Goal: Check status: Check status

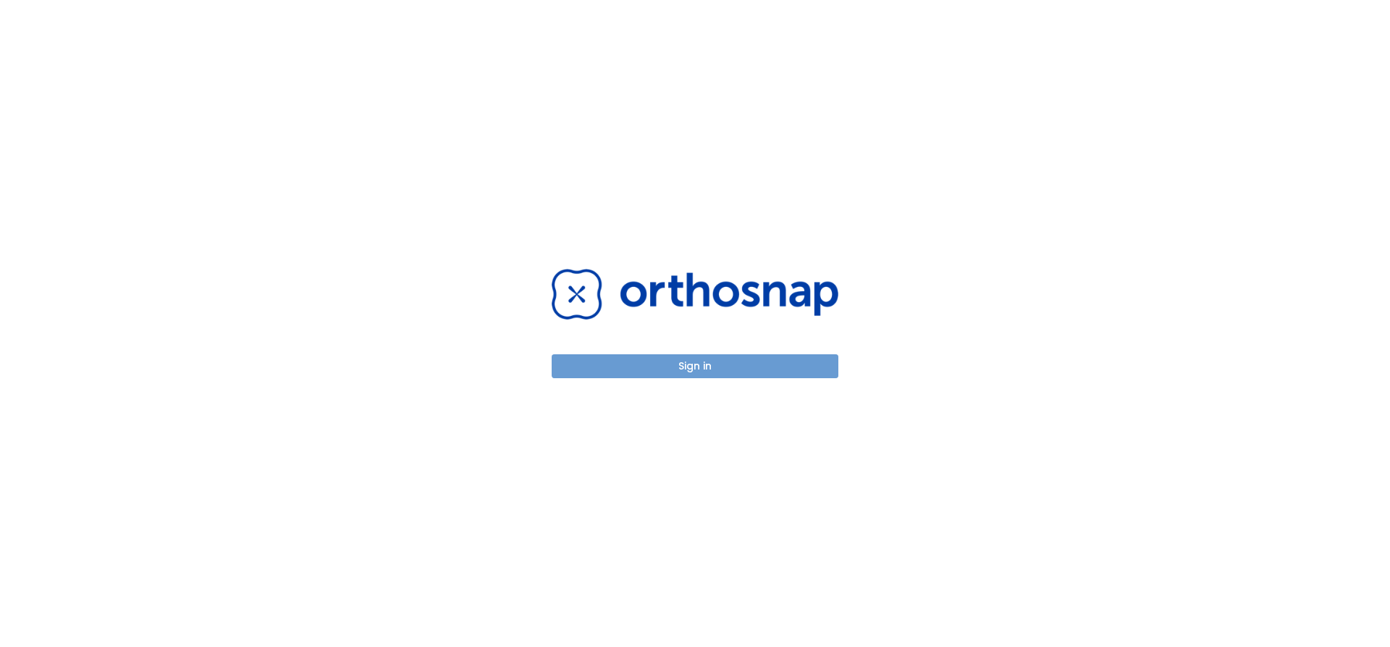
click at [693, 364] on button "Sign in" at bounding box center [695, 366] width 287 height 24
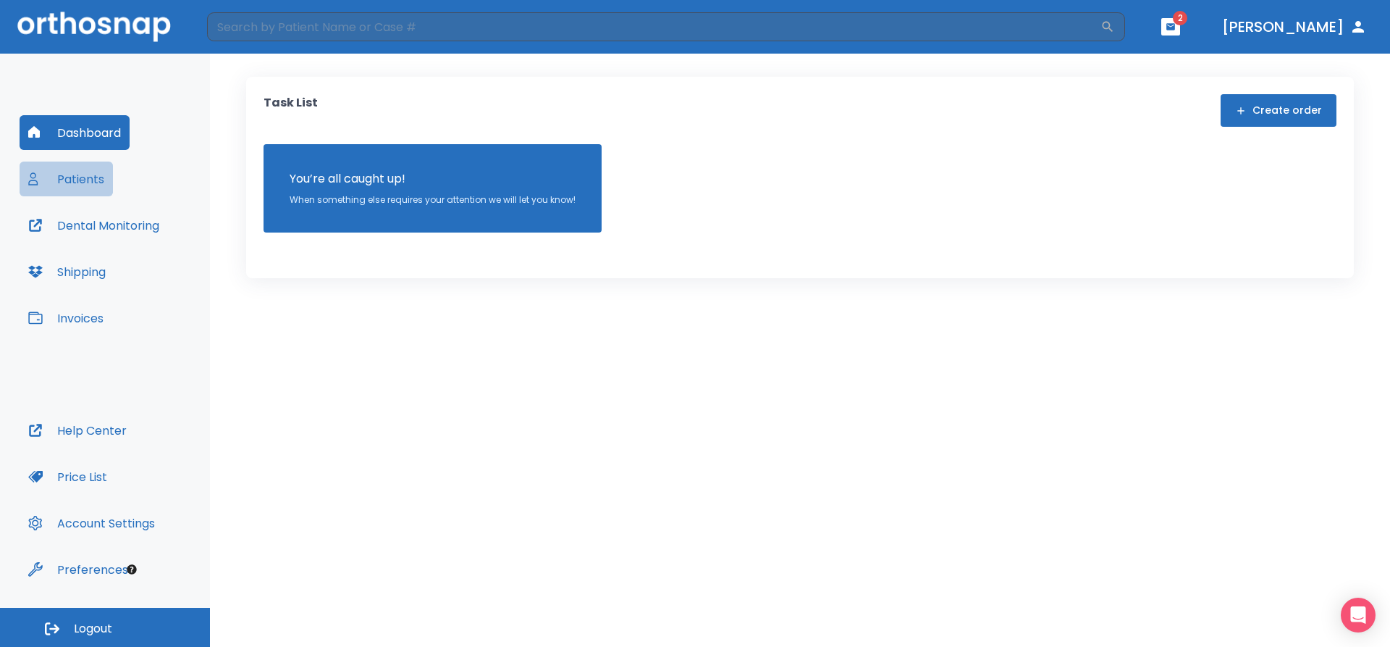
click at [82, 178] on button "Patients" at bounding box center [66, 178] width 93 height 35
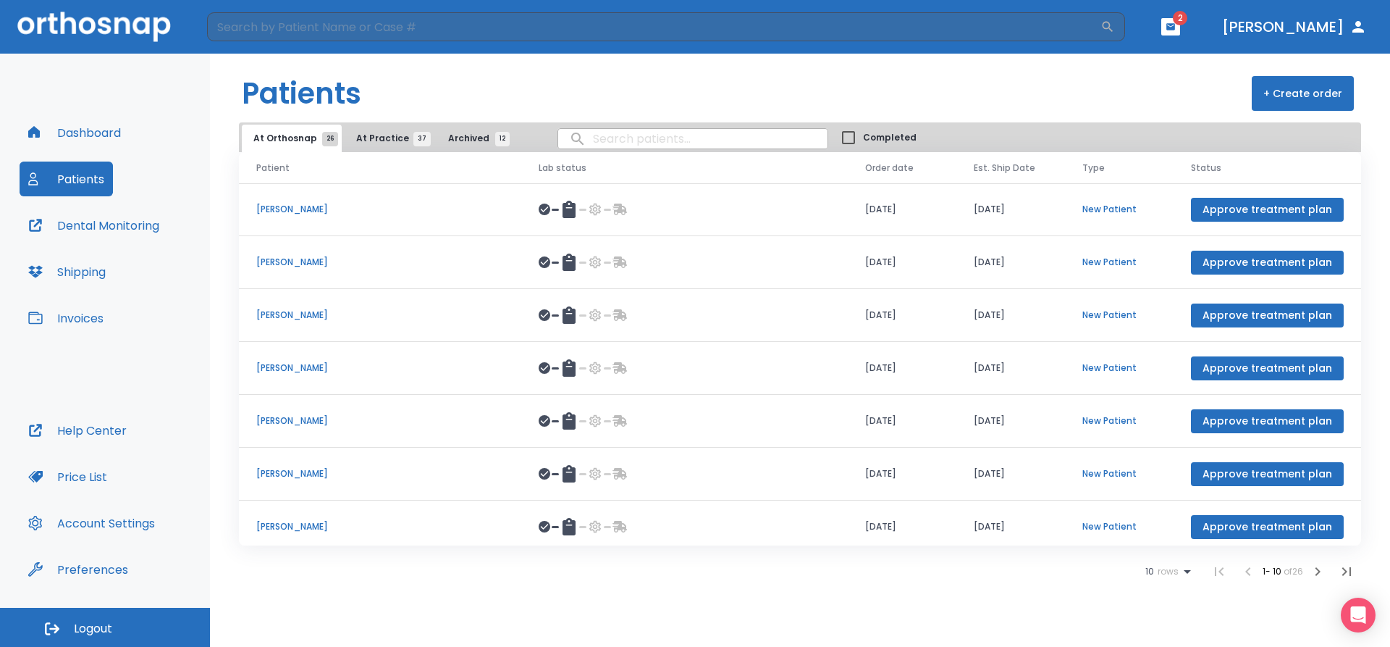
click at [593, 138] on input "search" at bounding box center [692, 139] width 269 height 28
type input "avid hamilton"
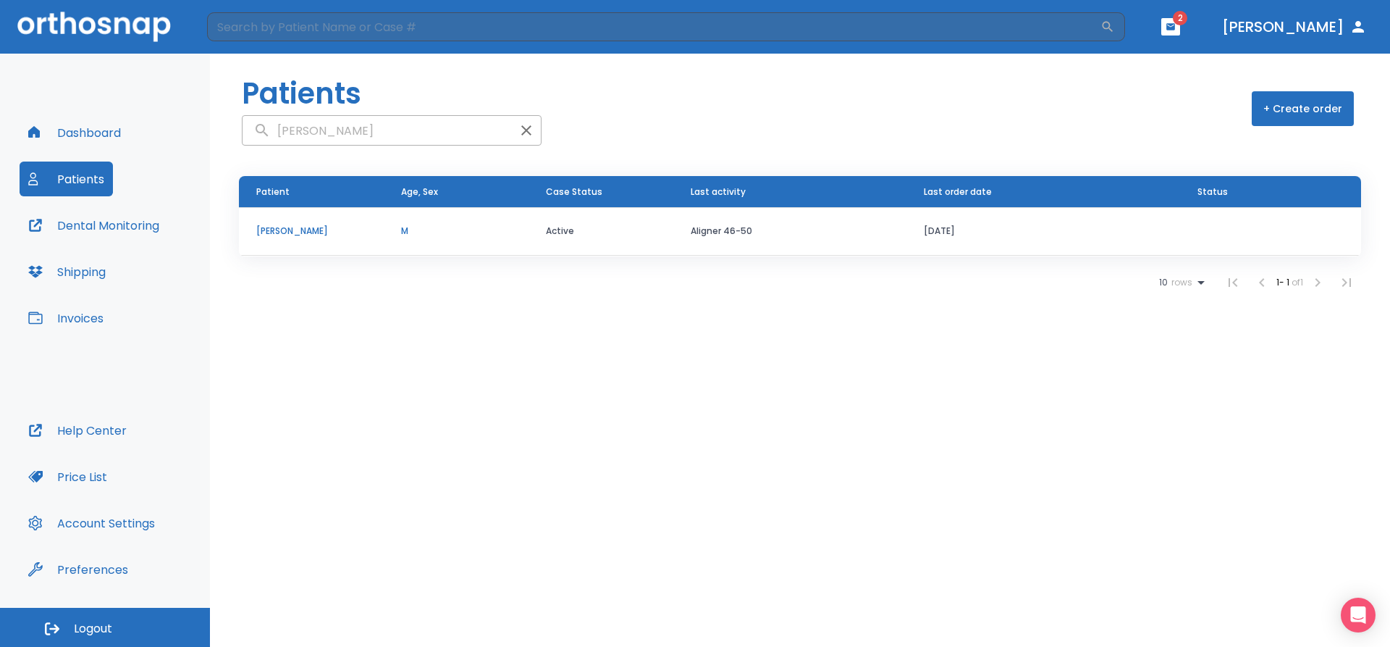
click at [315, 232] on p "[PERSON_NAME]" at bounding box center [311, 231] width 110 height 13
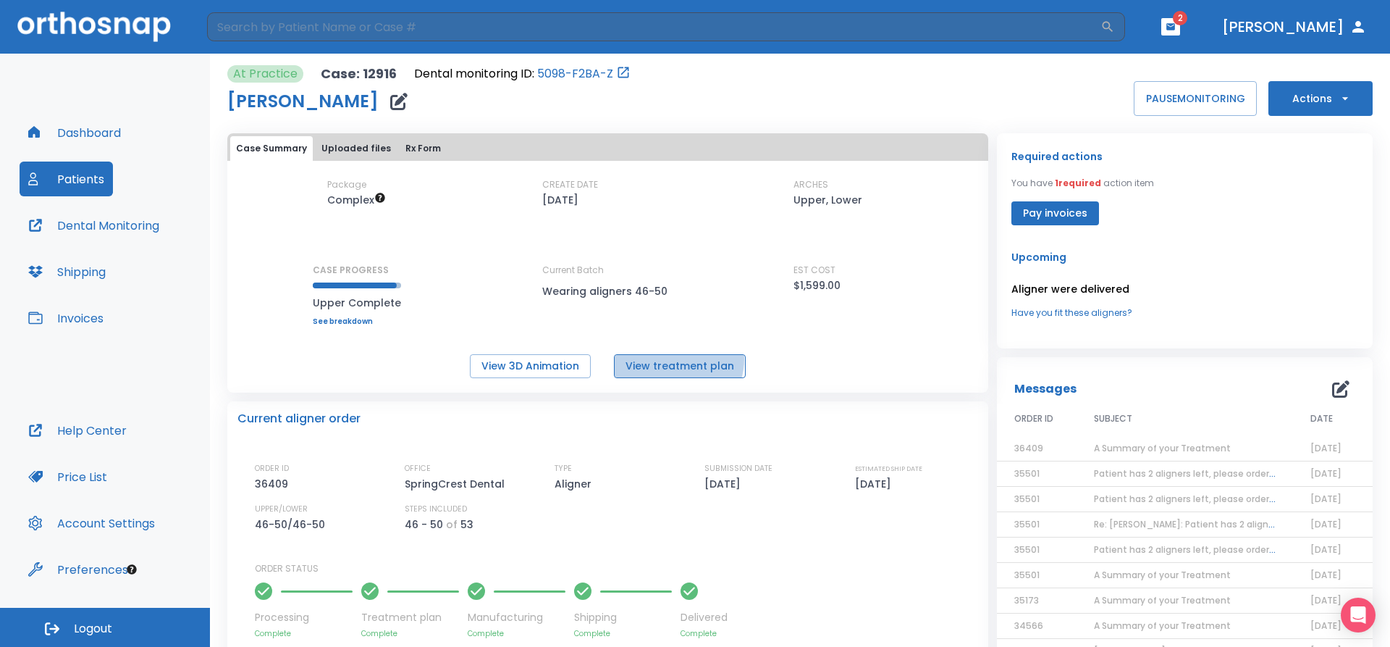
click at [676, 359] on button "View treatment plan" at bounding box center [680, 366] width 132 height 24
